Goal: Information Seeking & Learning: Learn about a topic

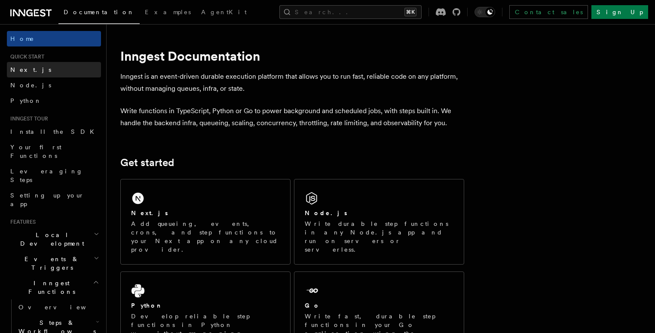
click at [51, 67] on link "Next.js" at bounding box center [54, 69] width 94 height 15
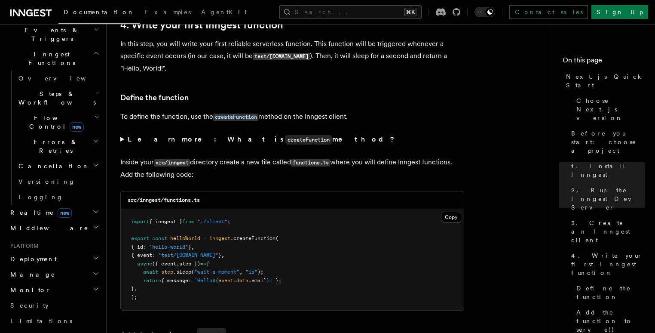
scroll to position [256, 0]
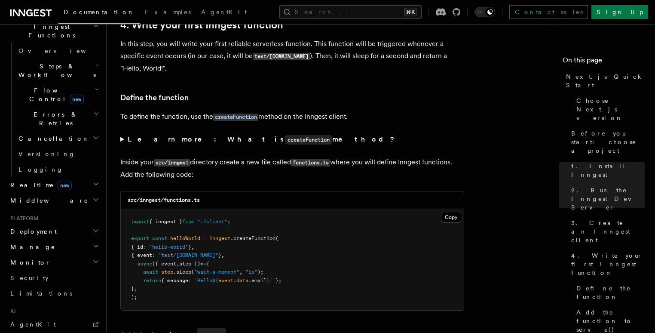
click at [46, 215] on li "Platform Deployment Manage Monitor Security Limitations" at bounding box center [54, 258] width 94 height 86
click at [47, 223] on h2 "Deployment" at bounding box center [54, 230] width 94 height 15
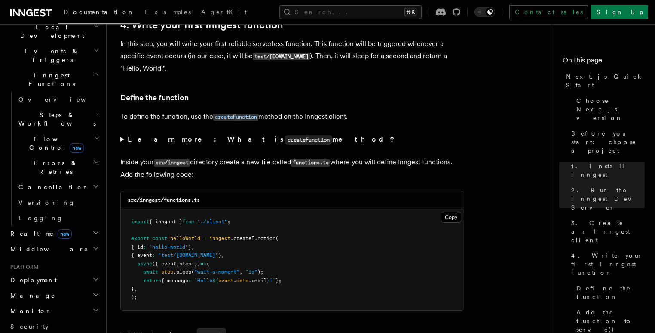
scroll to position [201, 0]
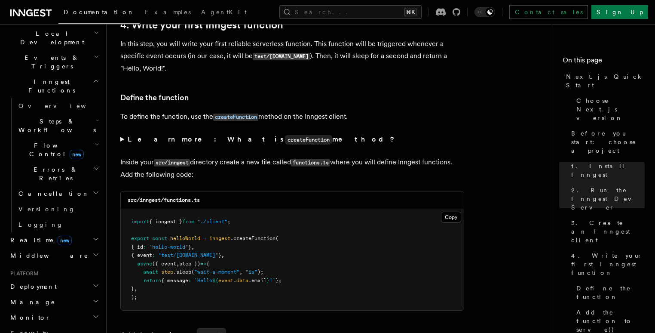
click at [83, 232] on h2 "Realtime new" at bounding box center [54, 239] width 94 height 15
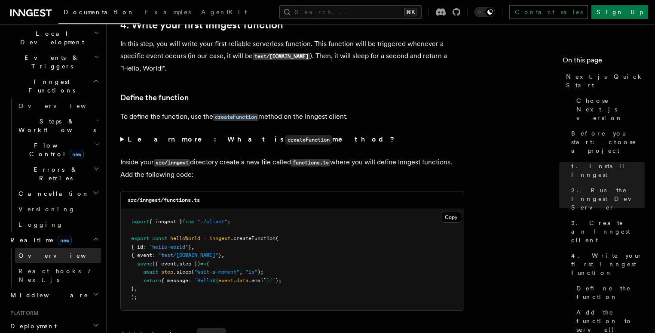
click at [64, 248] on link "Overview" at bounding box center [58, 255] width 86 height 15
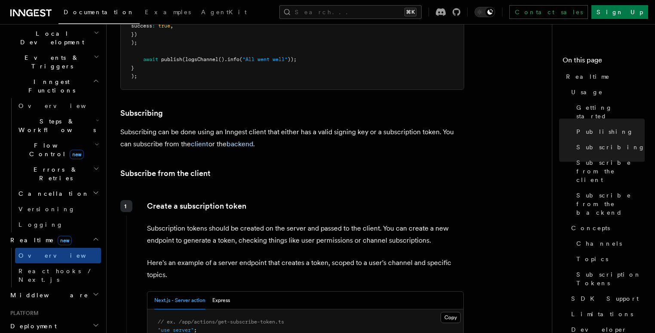
scroll to position [967, 0]
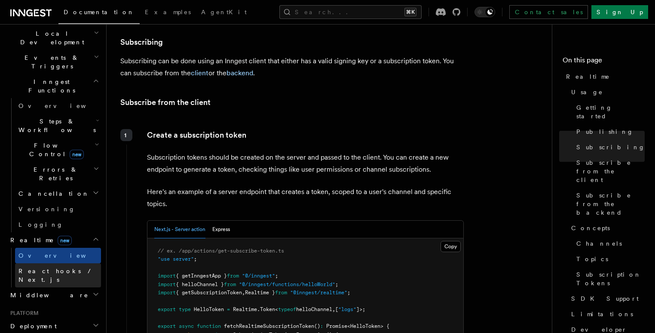
click at [32, 267] on span "React hooks / Next.js" at bounding box center [56, 274] width 76 height 15
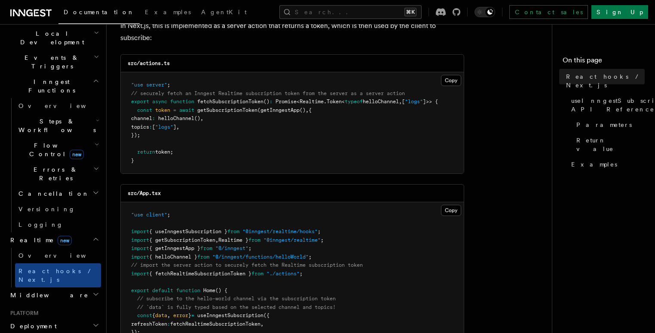
scroll to position [141, 0]
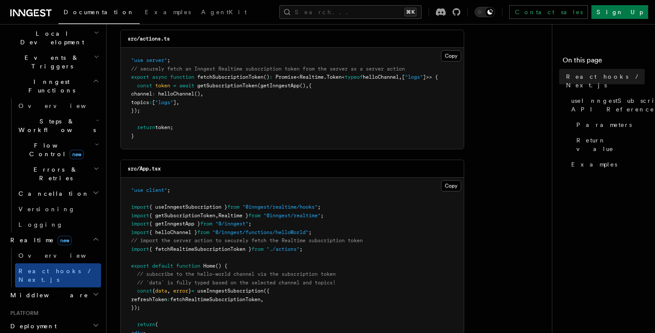
click at [70, 287] on h2 "Middleware" at bounding box center [54, 294] width 94 height 15
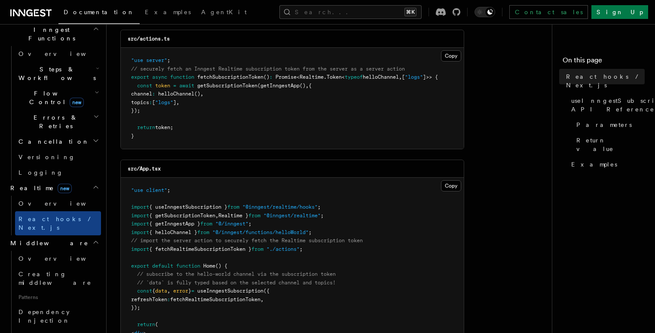
scroll to position [292, 0]
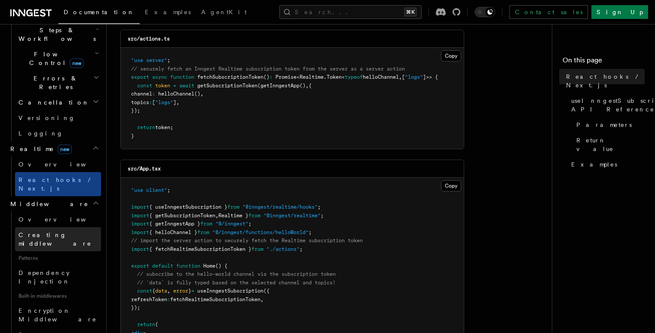
click at [55, 231] on span "Creating middleware" at bounding box center [54, 238] width 73 height 15
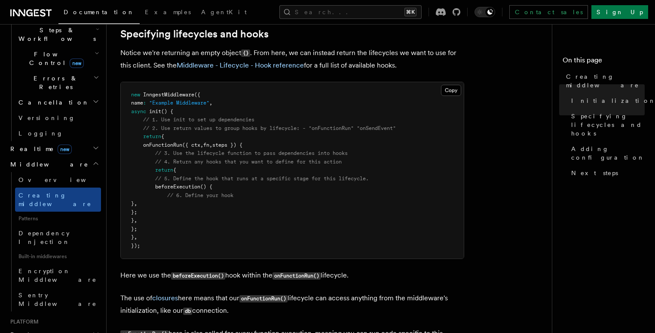
scroll to position [774, 0]
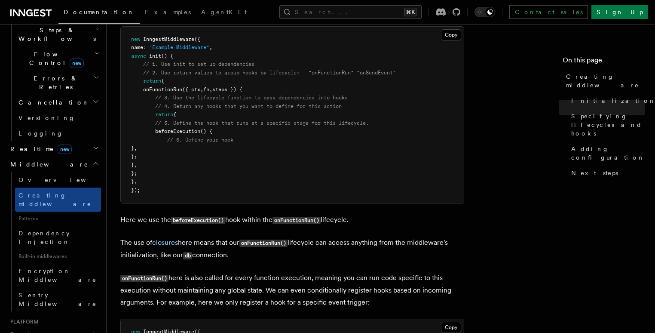
click at [69, 327] on h2 "Deployment" at bounding box center [54, 334] width 94 height 15
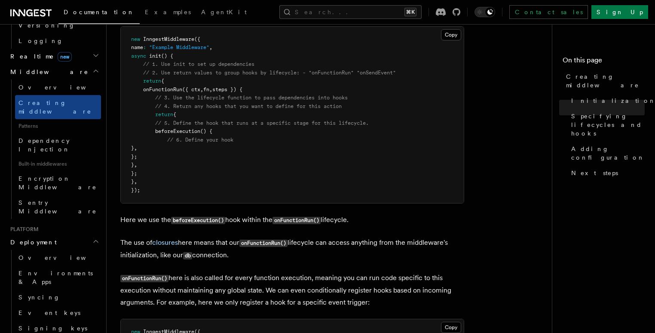
scroll to position [385, 0]
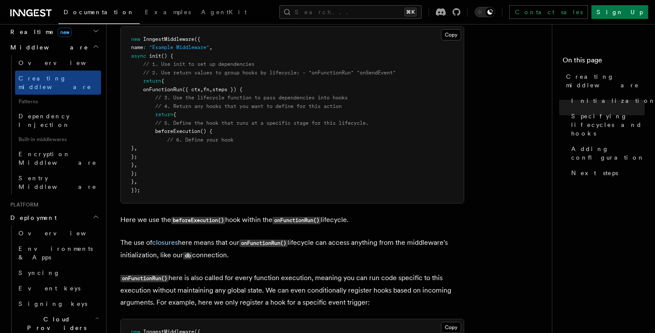
scroll to position [428, 0]
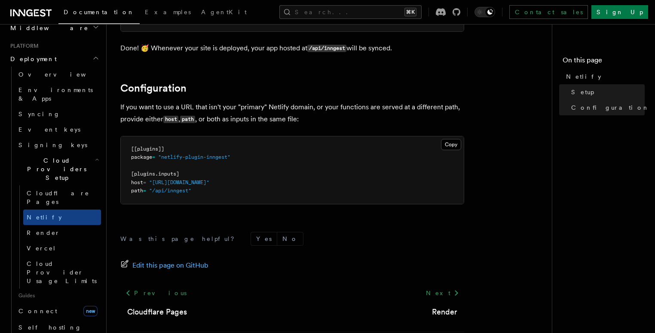
scroll to position [294, 0]
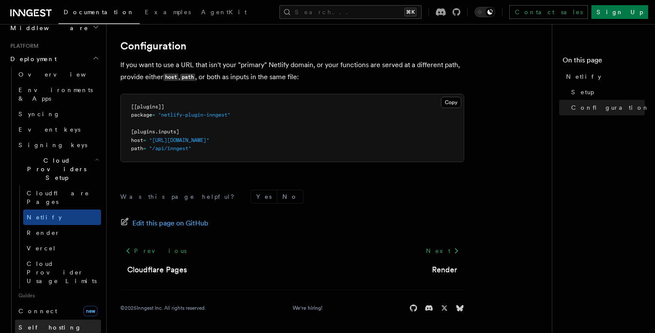
click at [42, 324] on span "Self hosting" at bounding box center [49, 327] width 63 height 7
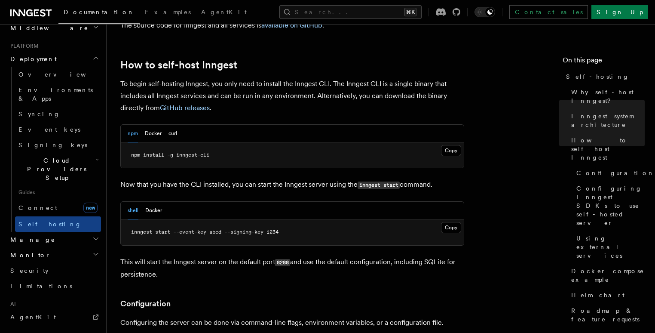
scroll to position [851, 0]
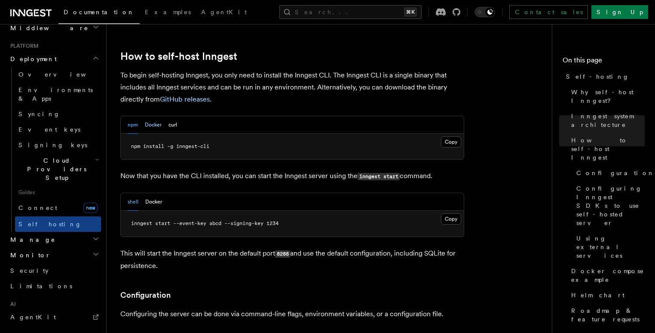
click at [154, 116] on button "Docker" at bounding box center [153, 125] width 17 height 18
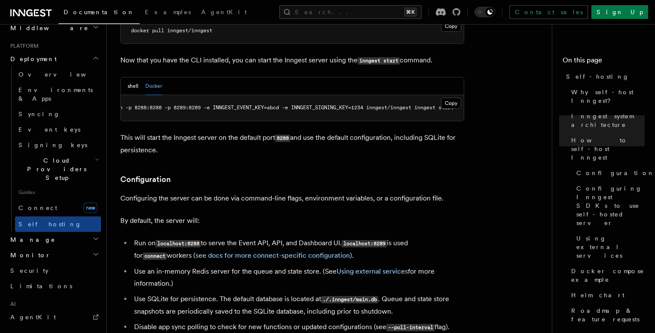
scroll to position [972, 0]
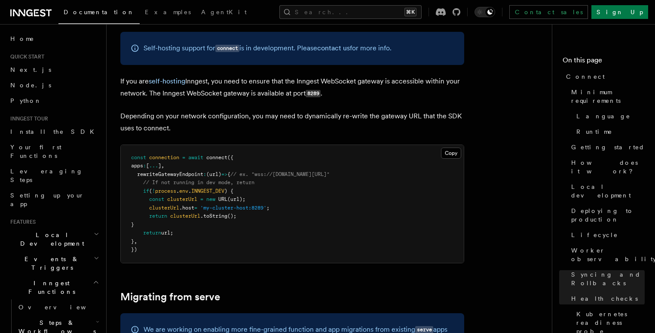
scroll to position [4440, 0]
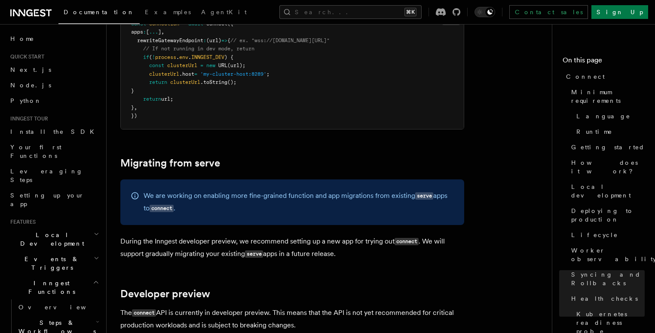
click at [162, 205] on code "connect" at bounding box center [162, 208] width 24 height 7
click at [174, 190] on p "We are working on enabling more fine-grained function and app migrations from e…" at bounding box center [299, 202] width 310 height 25
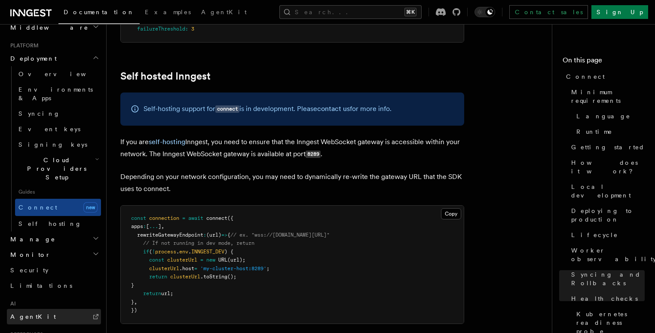
scroll to position [363, 0]
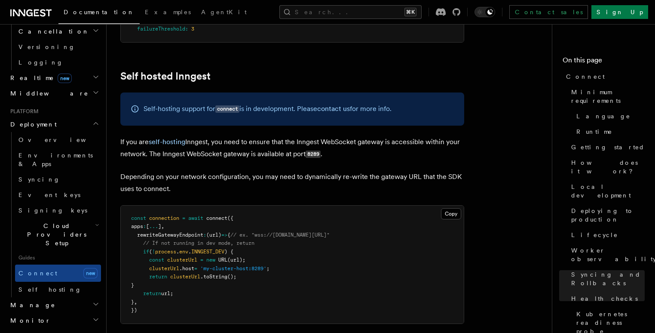
click at [44, 251] on span "Guides" at bounding box center [58, 258] width 86 height 14
click at [23, 251] on span "Guides" at bounding box center [58, 258] width 86 height 14
click at [35, 286] on span "Self hosting" at bounding box center [49, 289] width 63 height 7
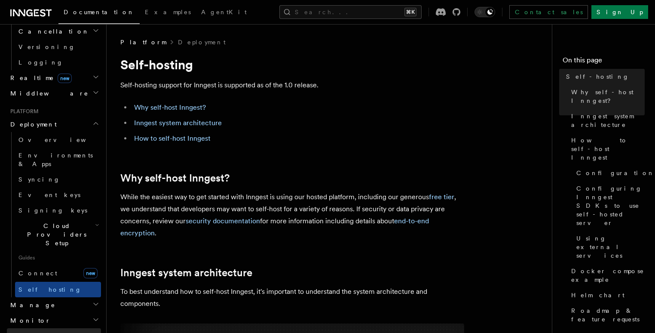
click at [37, 328] on link "Security" at bounding box center [54, 335] width 94 height 15
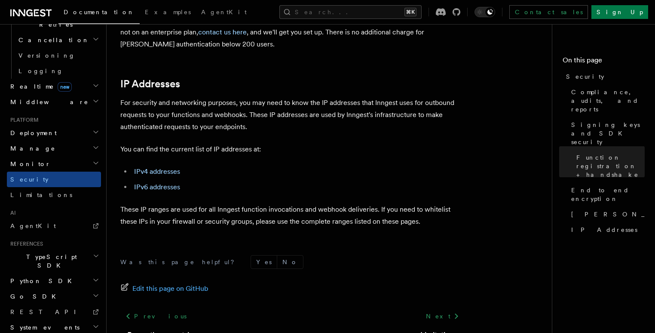
scroll to position [1148, 0]
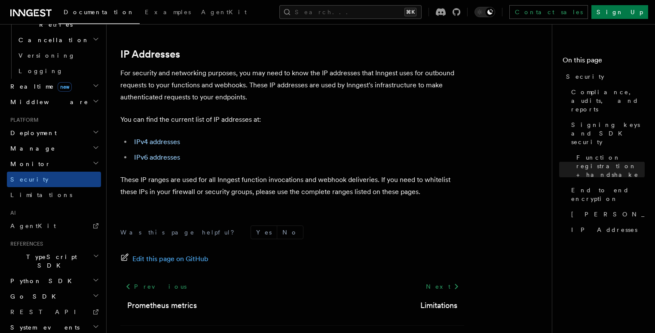
click at [86, 156] on h2 "Monitor" at bounding box center [54, 163] width 94 height 15
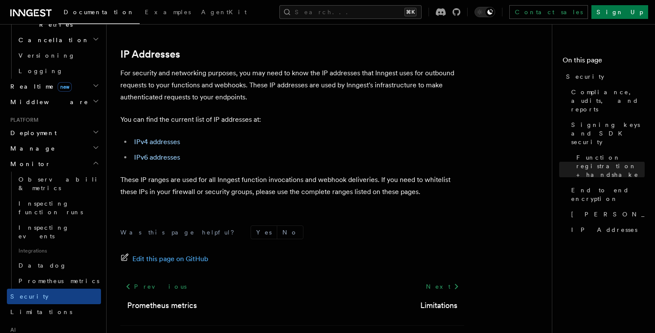
click at [92, 128] on icon "button" at bounding box center [95, 131] width 7 height 7
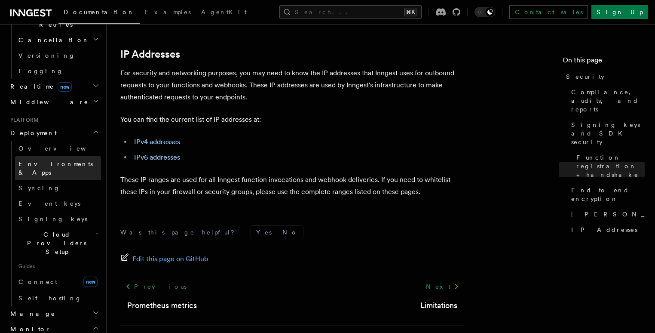
click at [66, 160] on span "Environments & Apps" at bounding box center [55, 167] width 74 height 15
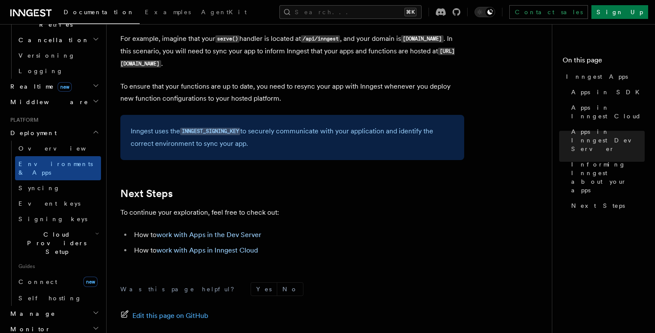
scroll to position [1355, 0]
